Goal: Task Accomplishment & Management: Complete application form

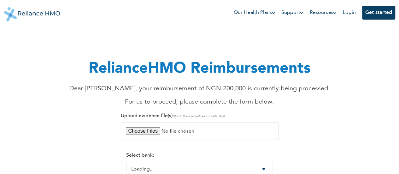
select select "-1"
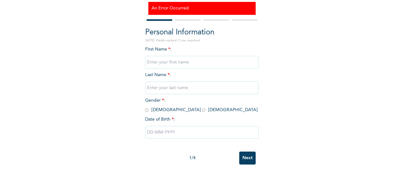
scroll to position [68, 0]
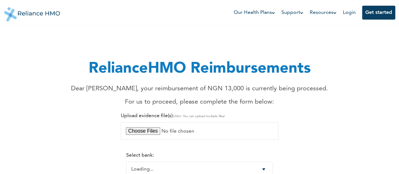
select select "-1"
